Goal: Information Seeking & Learning: Learn about a topic

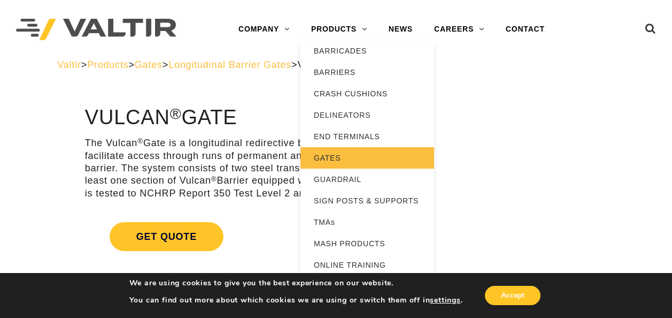
click at [327, 157] on link "GATES" at bounding box center [368, 157] width 134 height 21
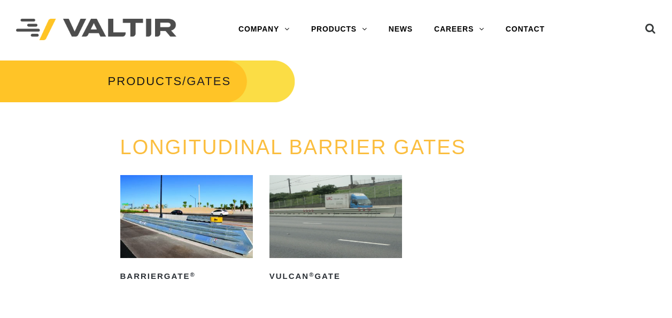
scroll to position [53, 0]
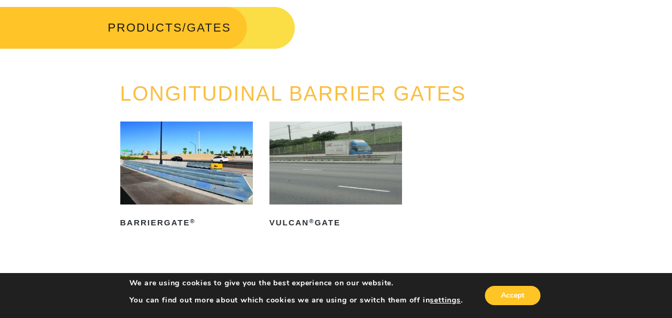
click at [205, 178] on img at bounding box center [186, 162] width 133 height 83
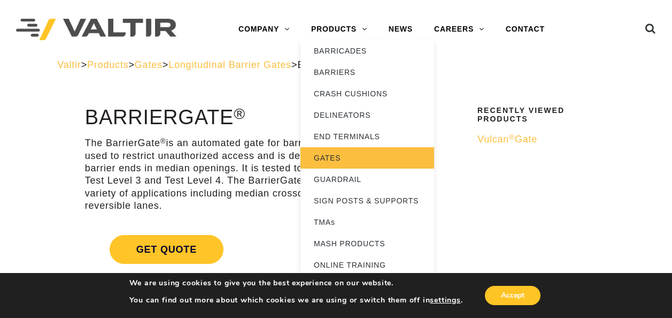
click at [346, 155] on link "GATES" at bounding box center [368, 157] width 134 height 21
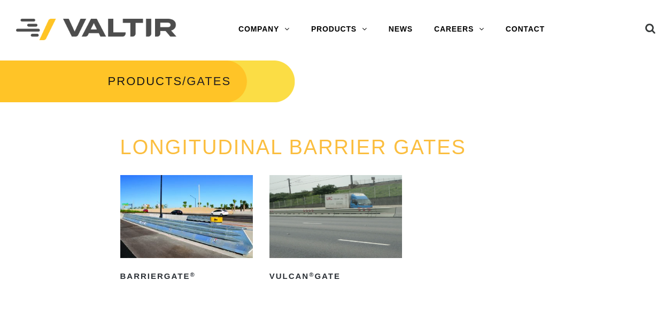
click at [320, 198] on img at bounding box center [336, 216] width 133 height 83
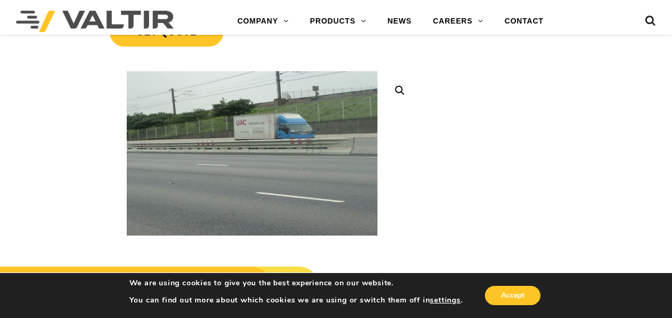
scroll to position [214, 0]
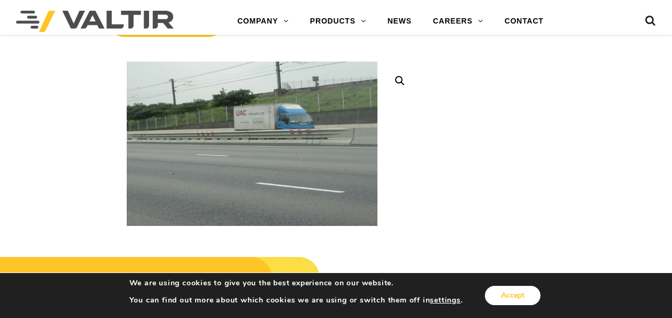
click at [532, 293] on button "Accept" at bounding box center [513, 295] width 56 height 19
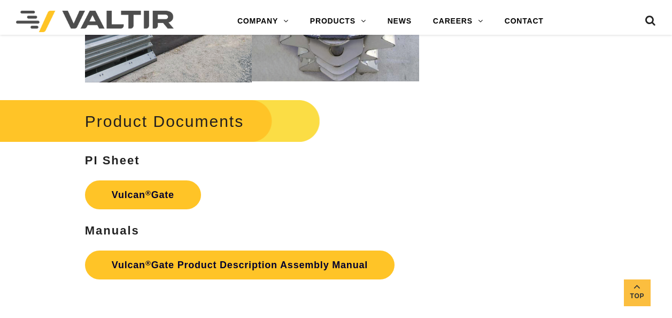
scroll to position [1177, 0]
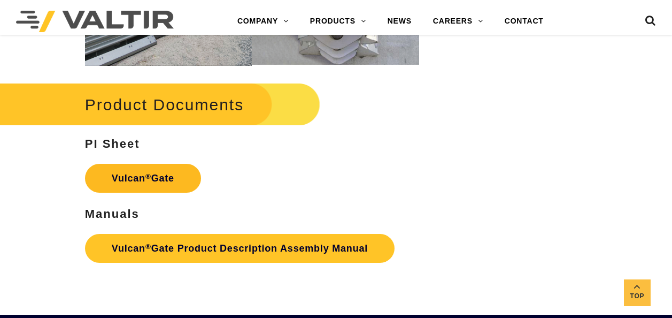
click at [148, 173] on sup "®" at bounding box center [148, 176] width 6 height 8
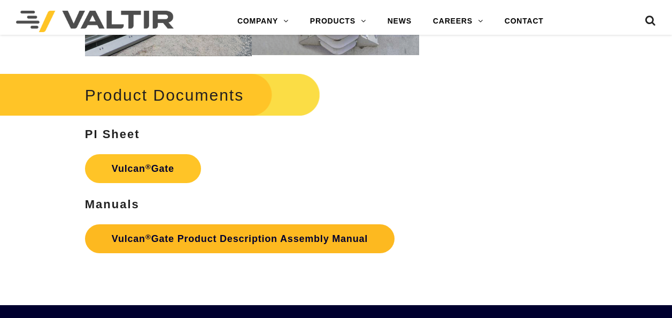
scroll to position [1177, 0]
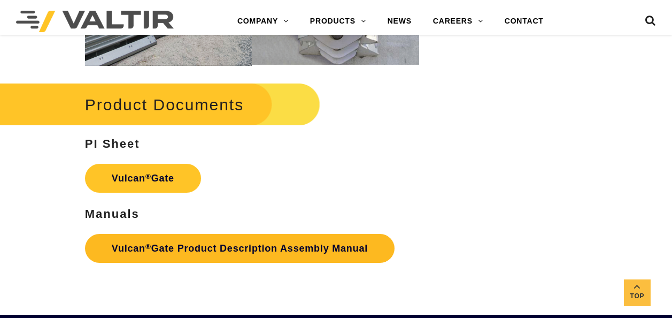
click at [204, 240] on link "Vulcan ® Gate Product Description Assembly Manual" at bounding box center [240, 248] width 310 height 29
